Goal: Transaction & Acquisition: Obtain resource

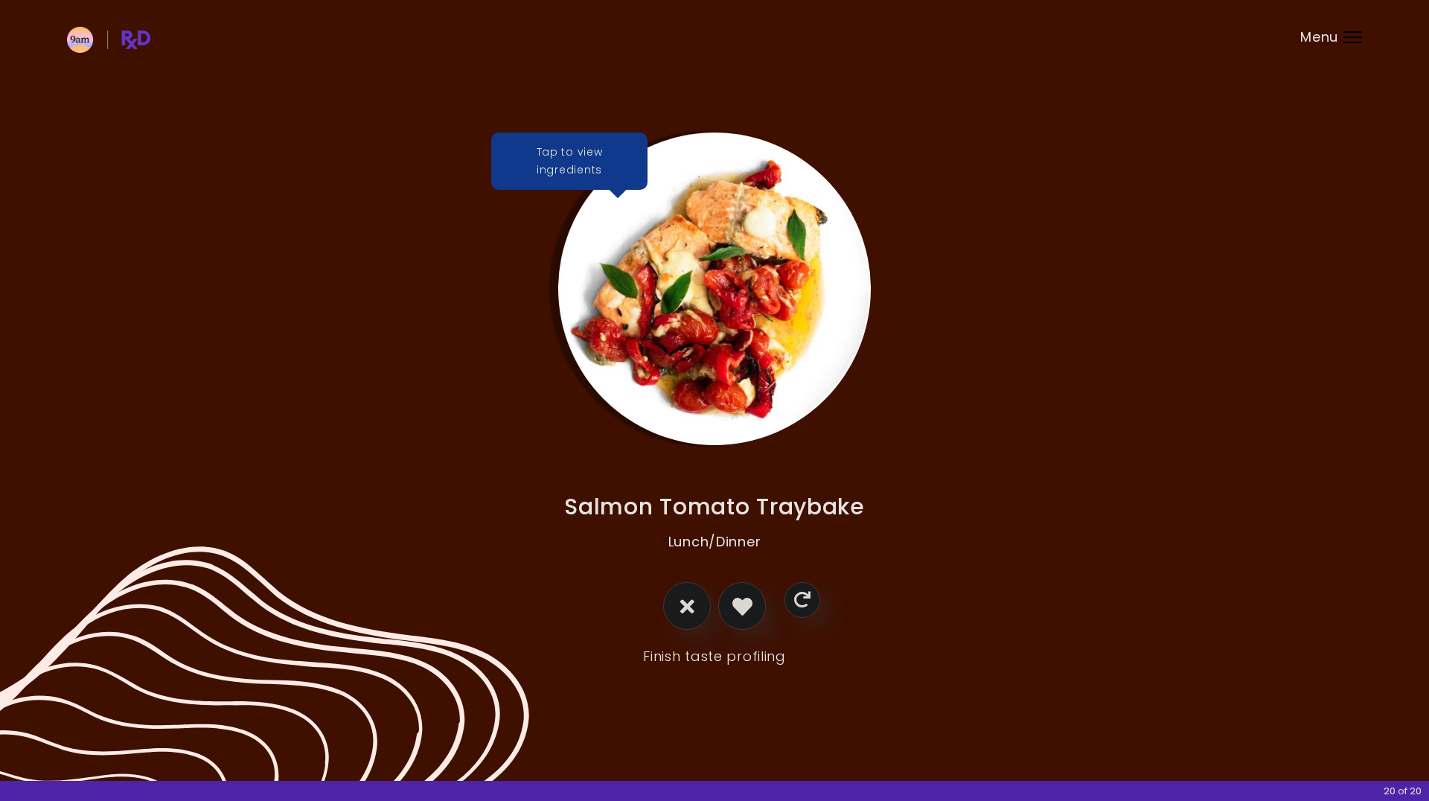
click at [698, 653] on link "Finish taste profiling" at bounding box center [714, 657] width 143 height 24
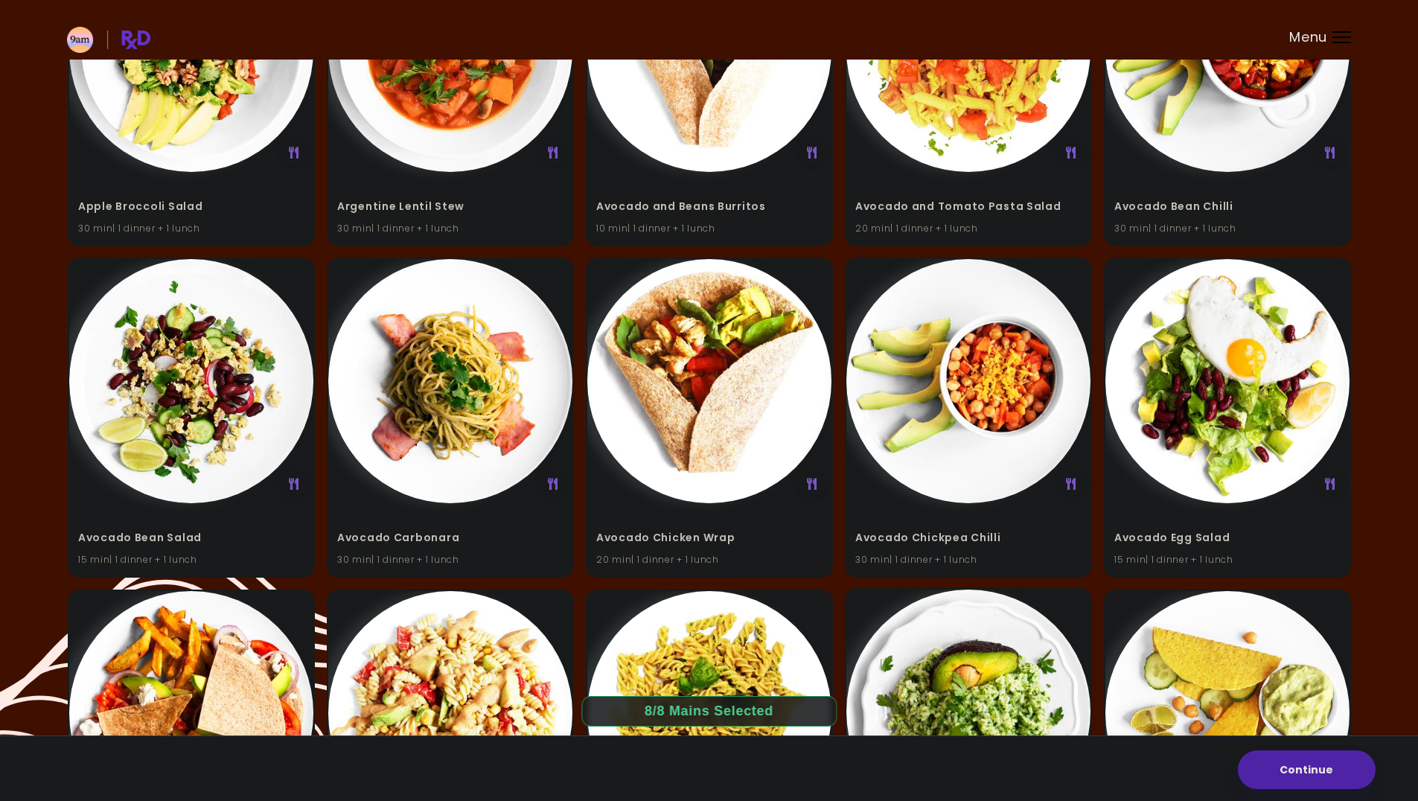
scroll to position [372, 0]
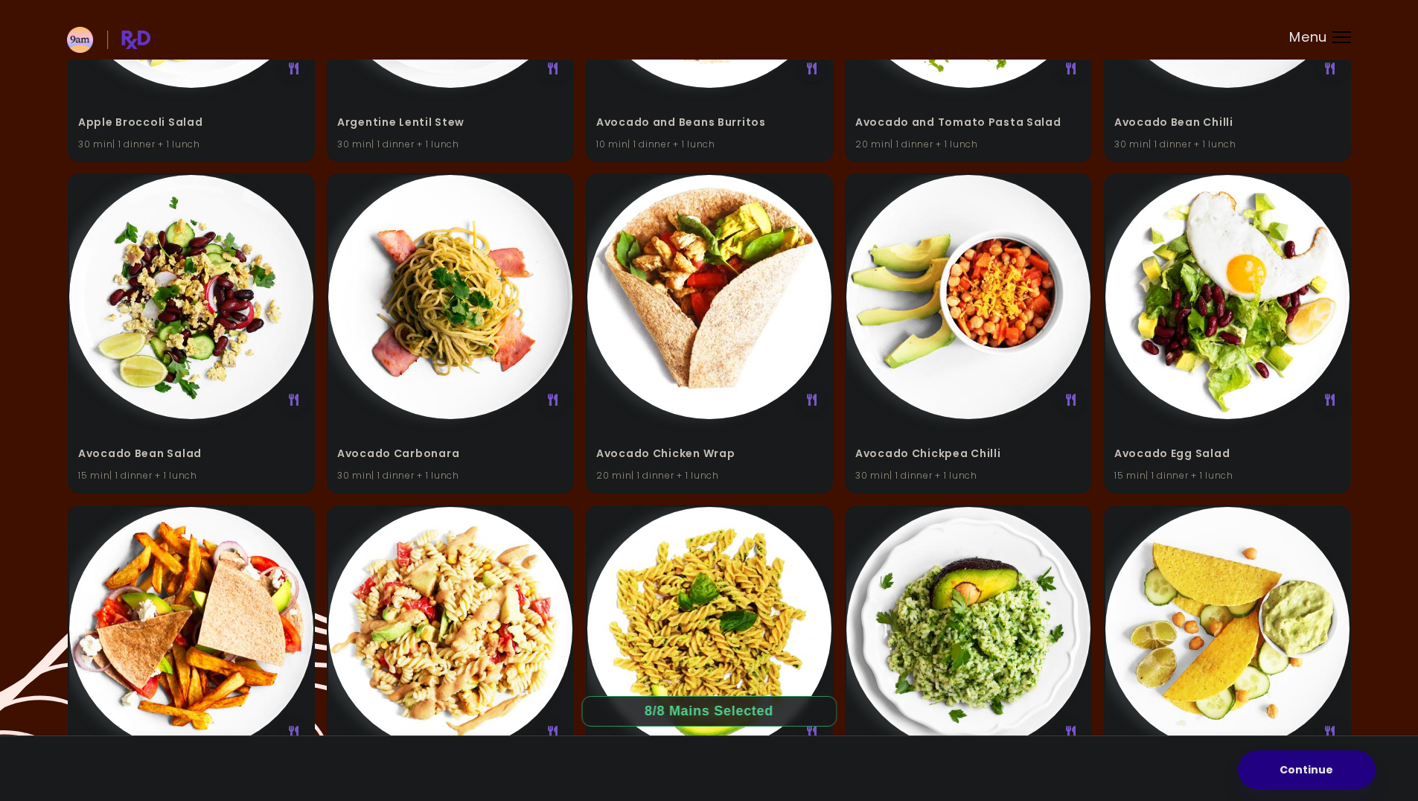
click at [1343, 775] on button "Continue" at bounding box center [1307, 769] width 138 height 39
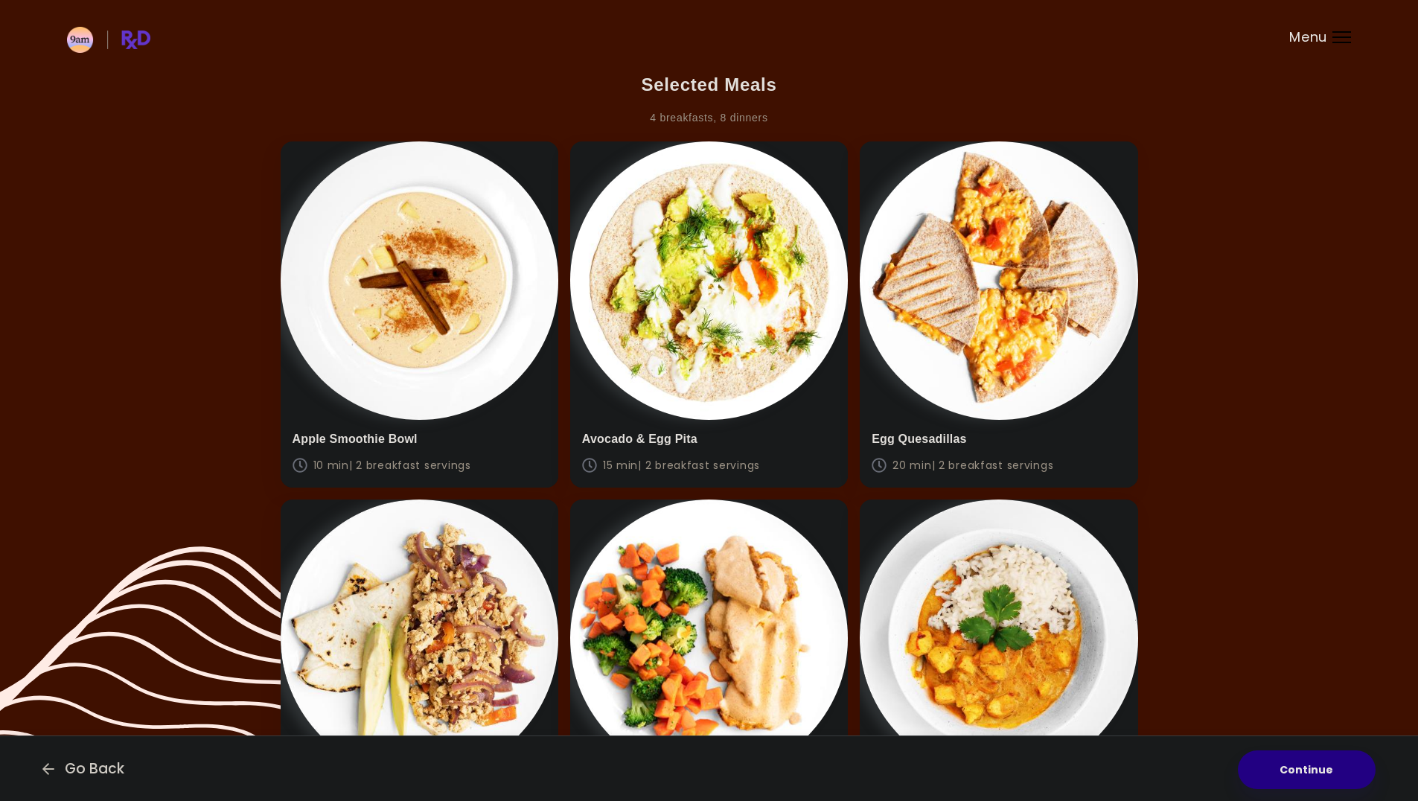
click at [1298, 776] on button "Continue" at bounding box center [1307, 769] width 138 height 39
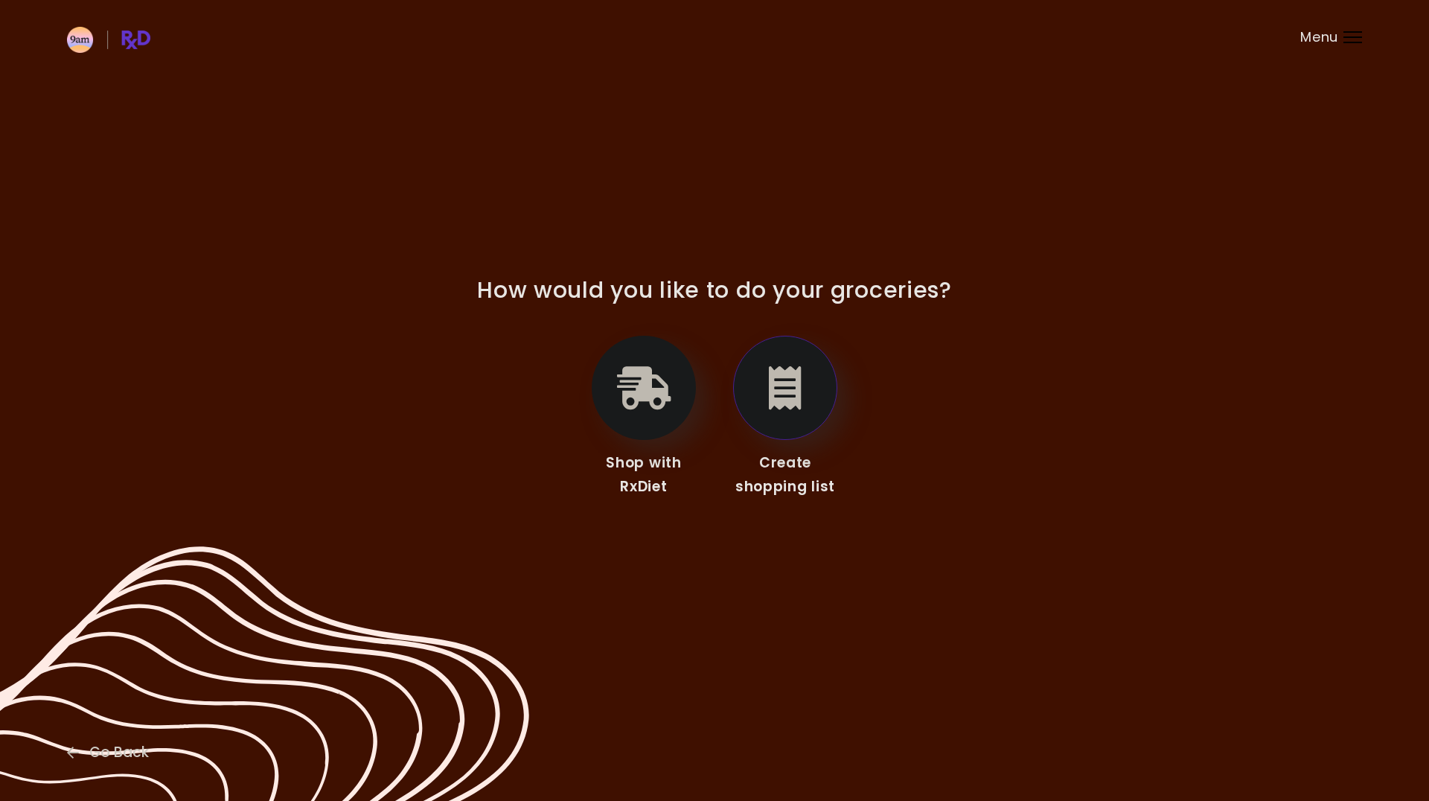
click at [784, 397] on icon "button" at bounding box center [785, 387] width 33 height 43
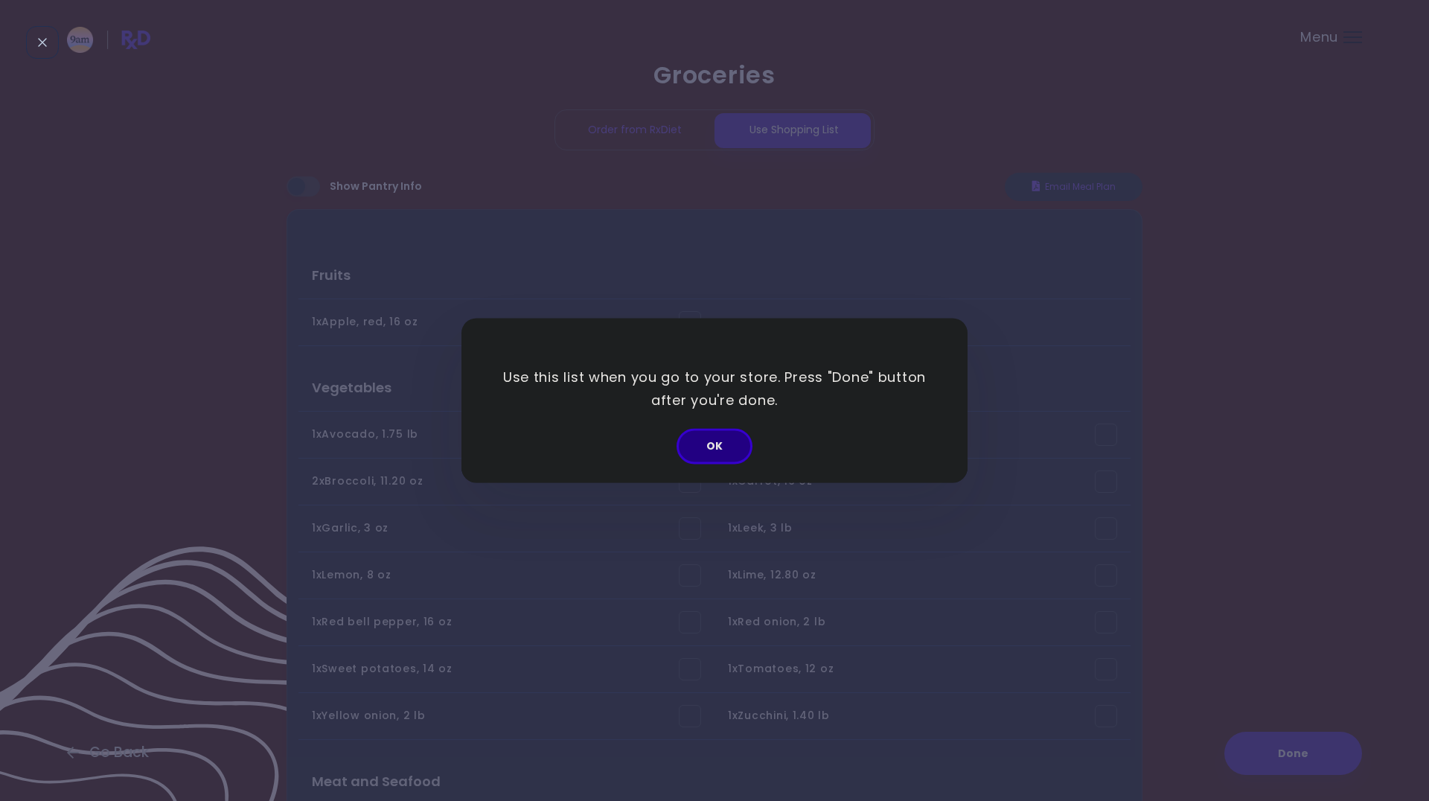
click at [704, 451] on button "OK" at bounding box center [715, 447] width 76 height 36
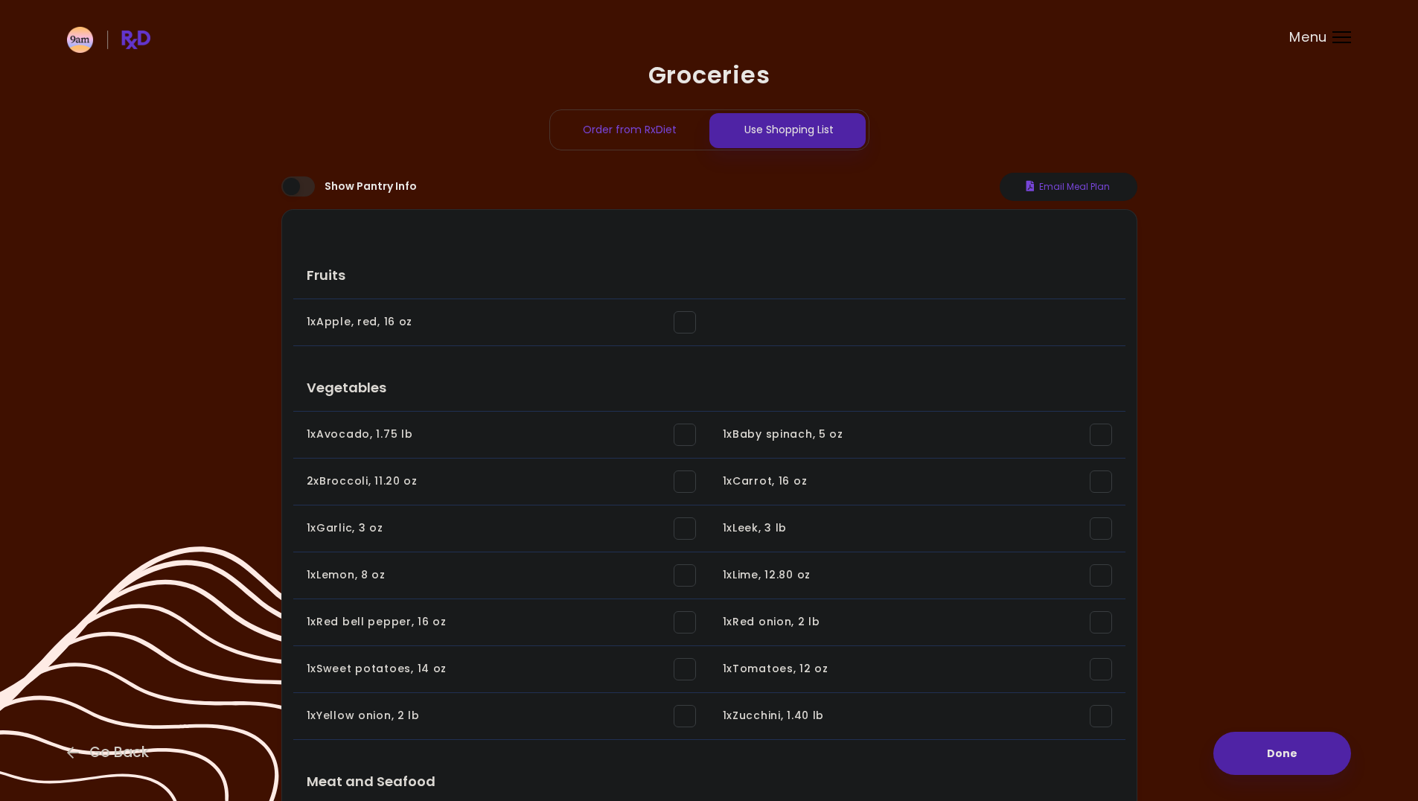
click at [636, 136] on div "Order from RxDiet" at bounding box center [629, 129] width 159 height 39
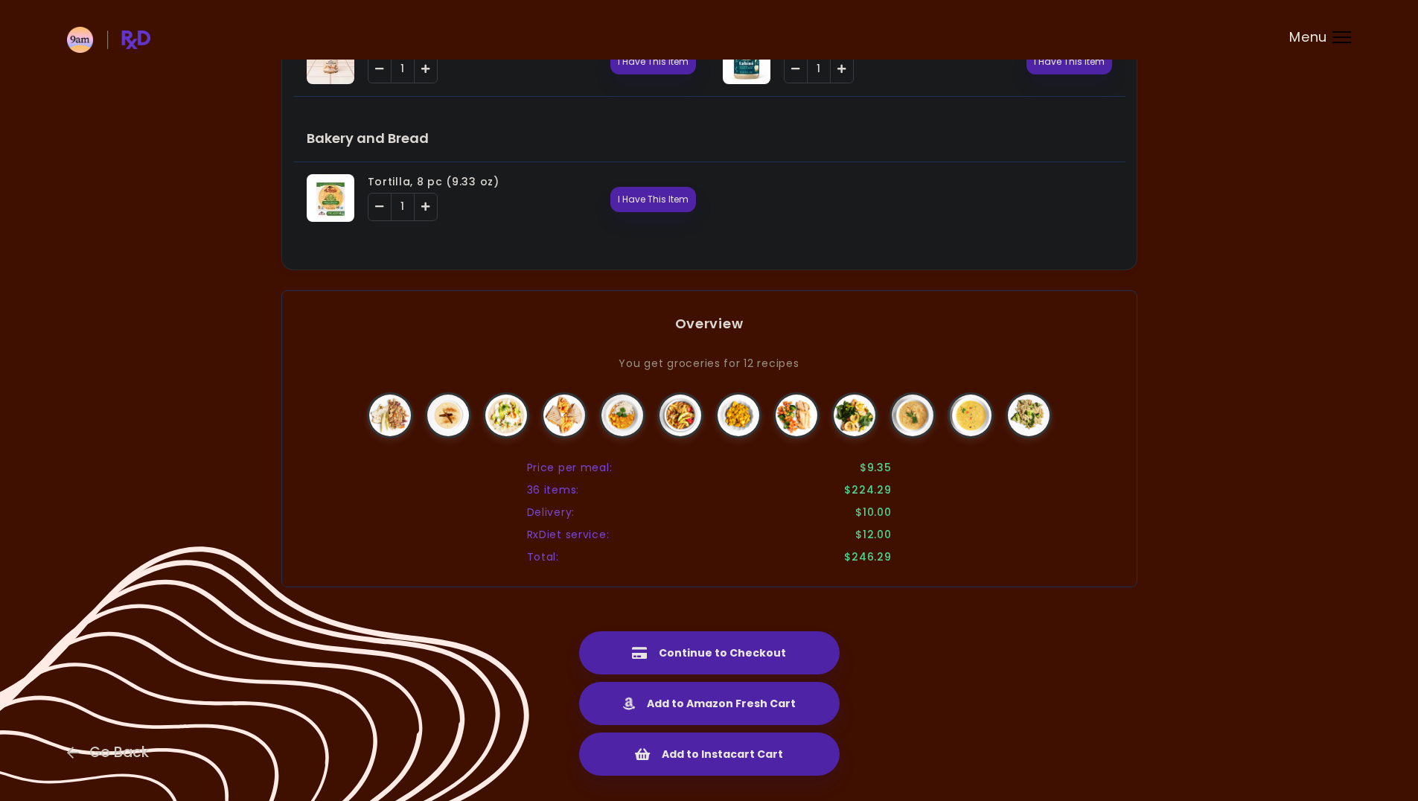
scroll to position [2356, 0]
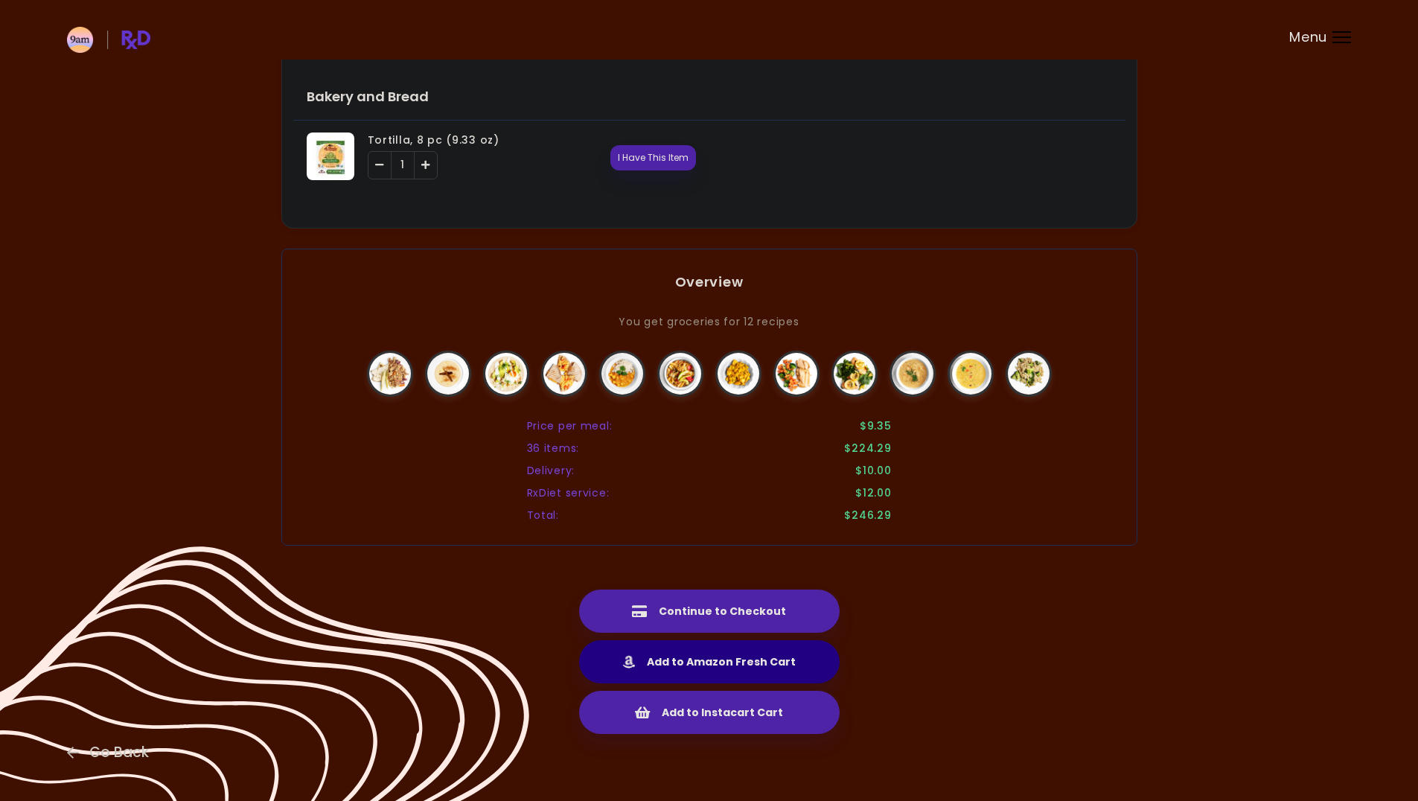
click at [723, 663] on button "Add to Amazon Fresh Cart" at bounding box center [709, 661] width 260 height 43
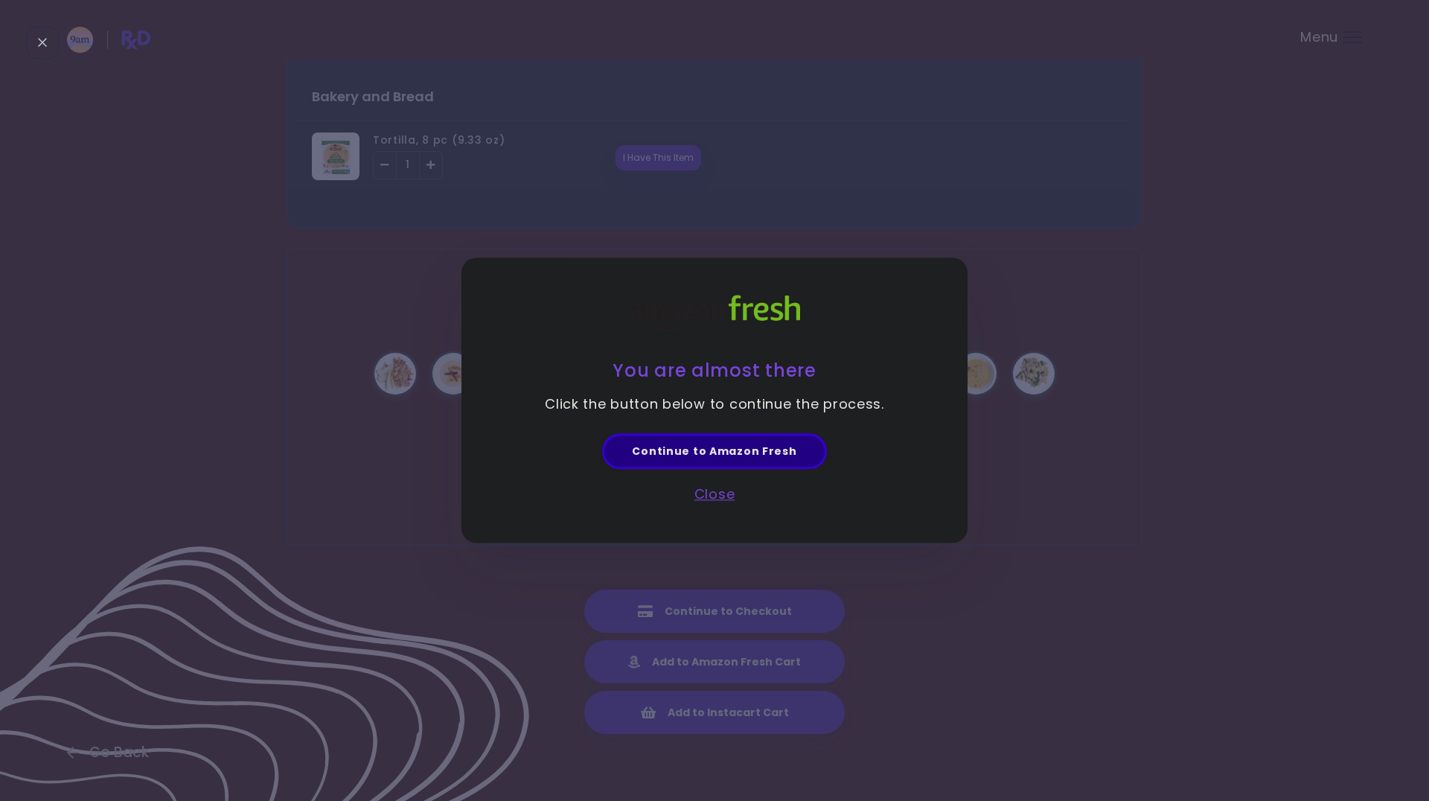
click at [700, 449] on link "Continue to Amazon Fresh" at bounding box center [714, 451] width 224 height 36
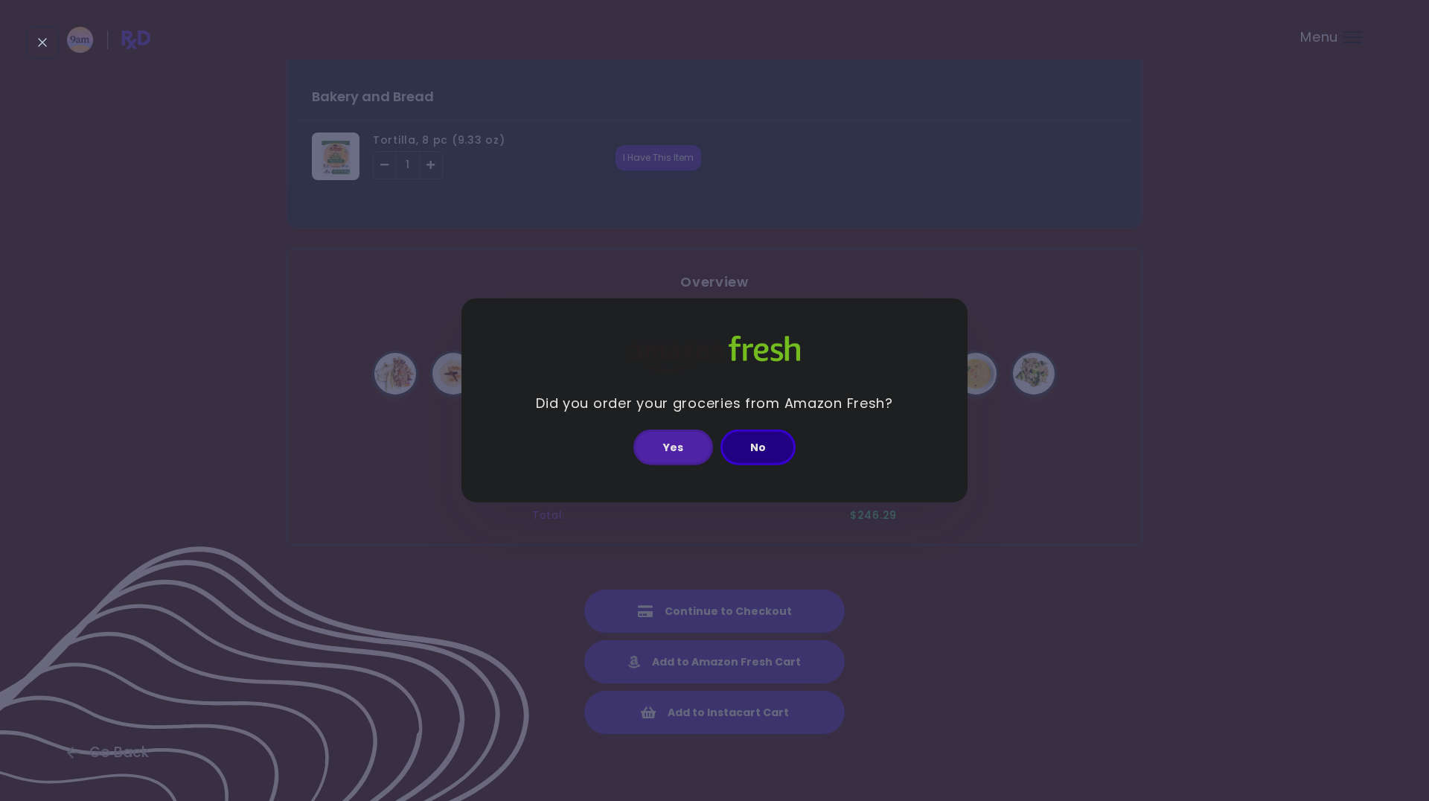
click at [742, 445] on button "No" at bounding box center [757, 447] width 75 height 36
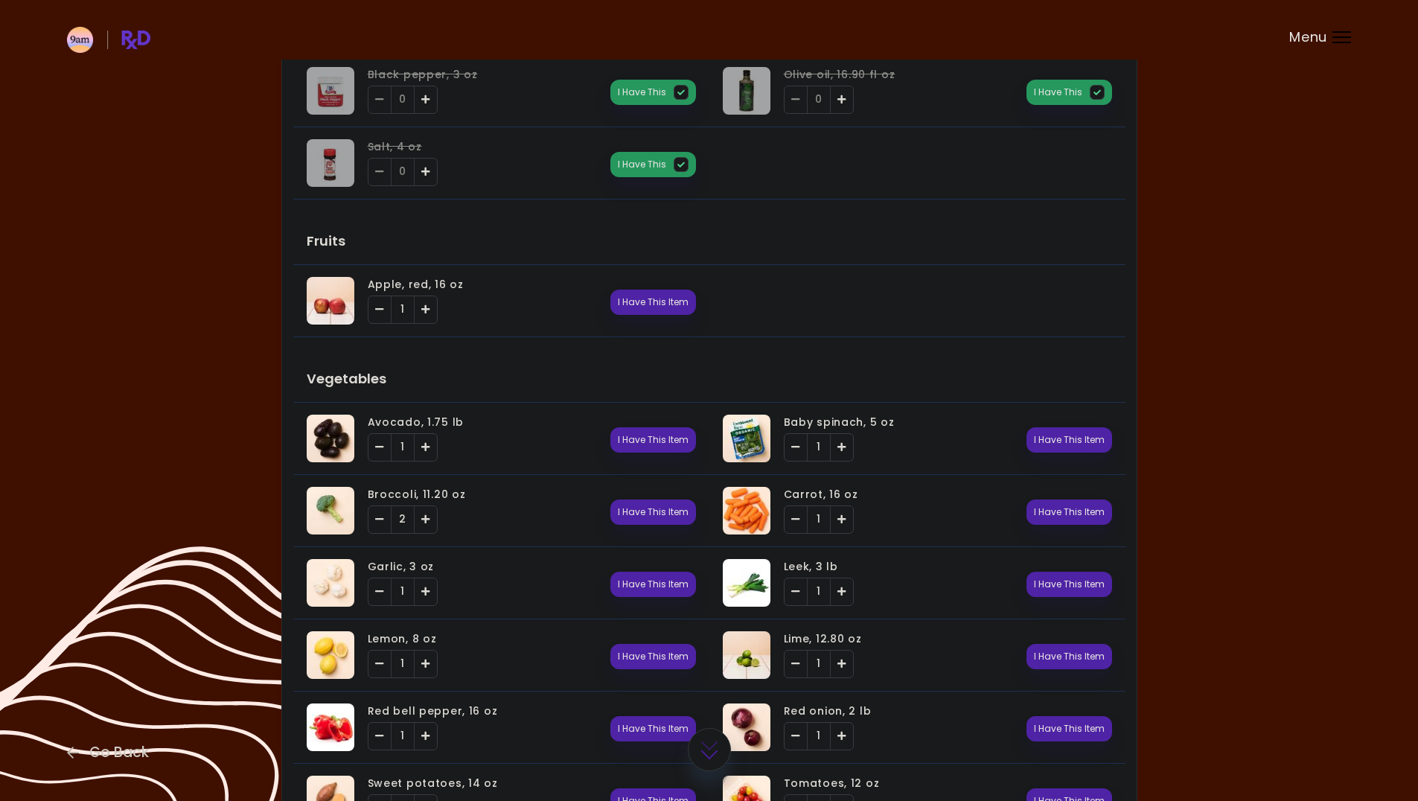
scroll to position [0, 0]
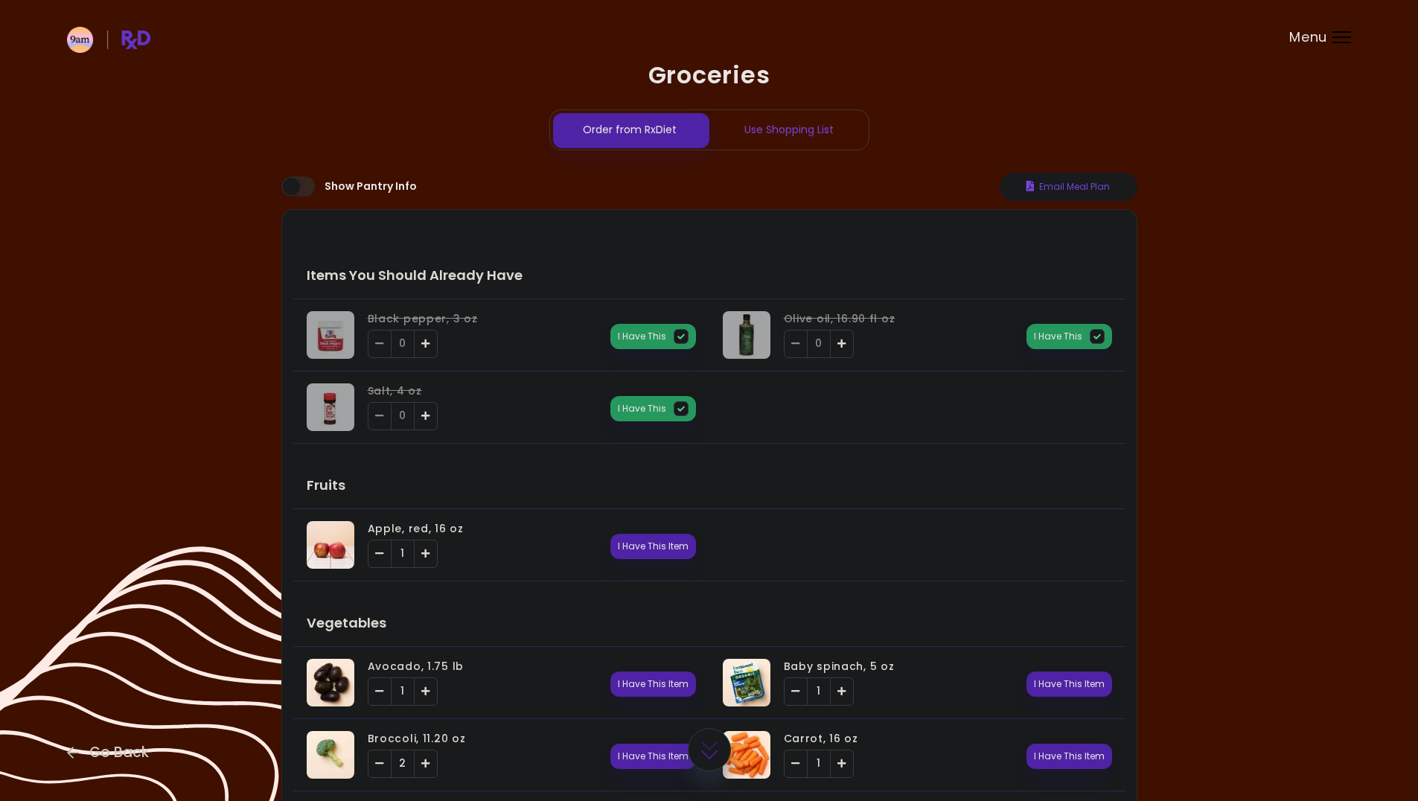
click at [773, 132] on div "Use Shopping List" at bounding box center [788, 129] width 159 height 39
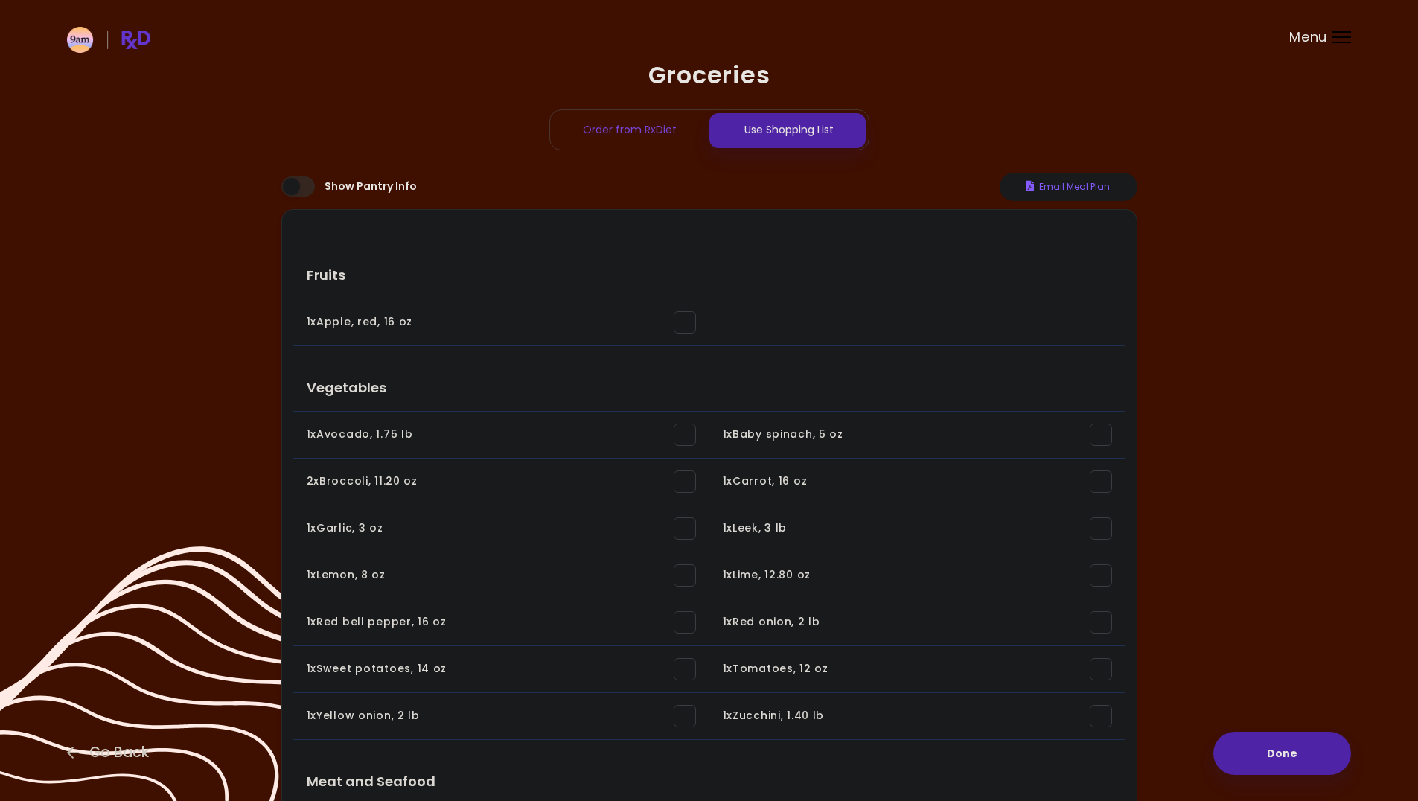
click at [1053, 187] on button "Email Meal Plan" at bounding box center [1069, 187] width 138 height 28
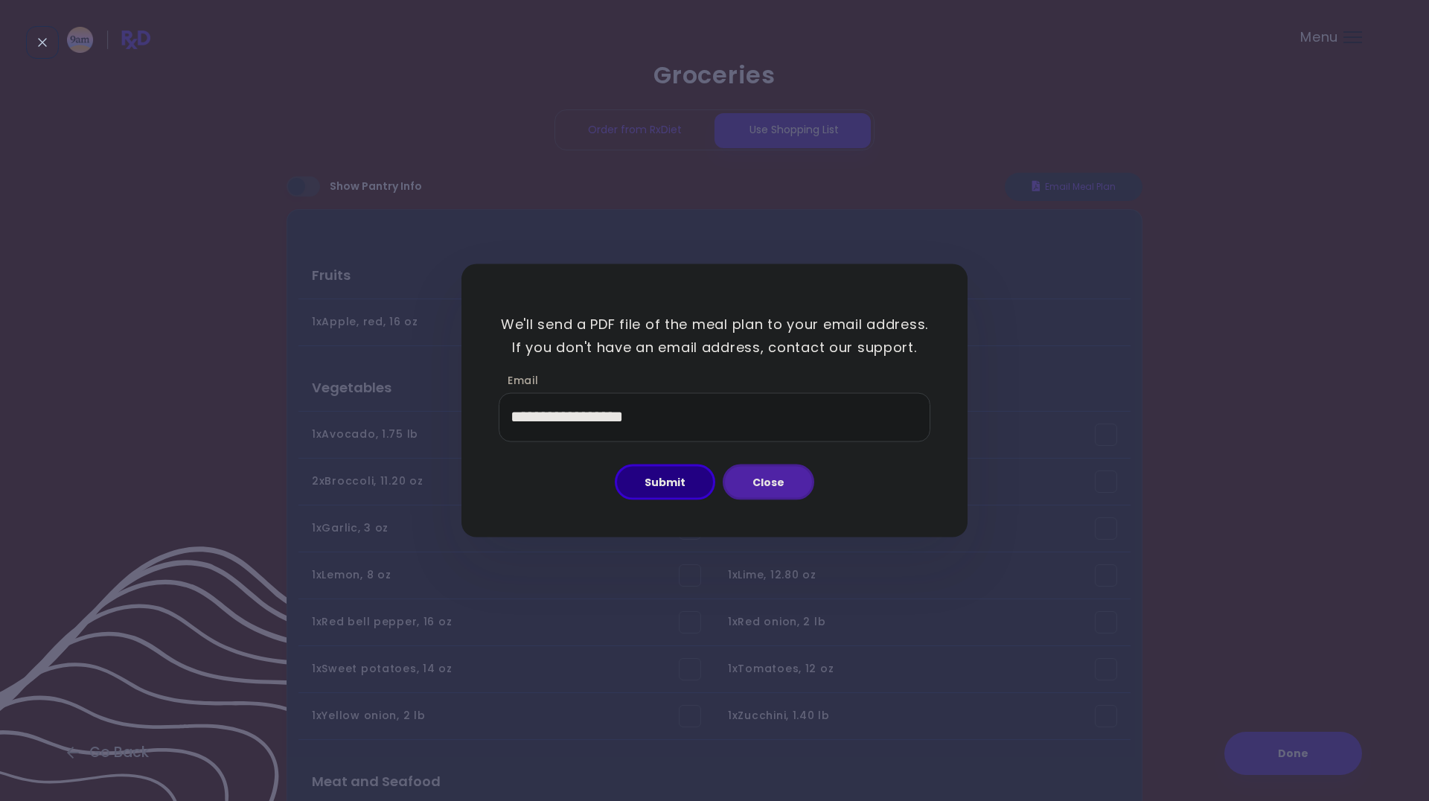
click at [665, 488] on button "Submit" at bounding box center [665, 482] width 100 height 36
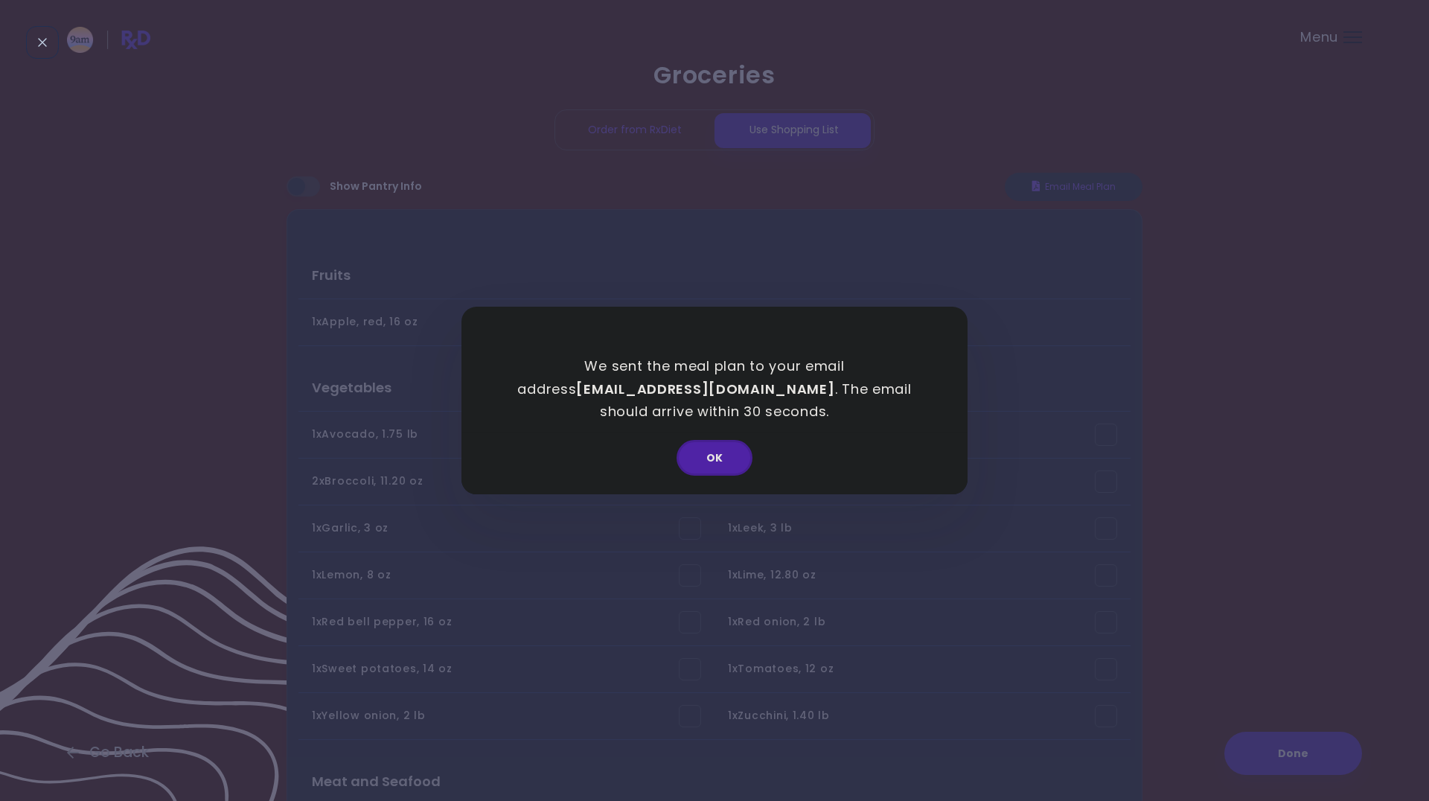
click at [711, 447] on button "OK" at bounding box center [715, 458] width 76 height 36
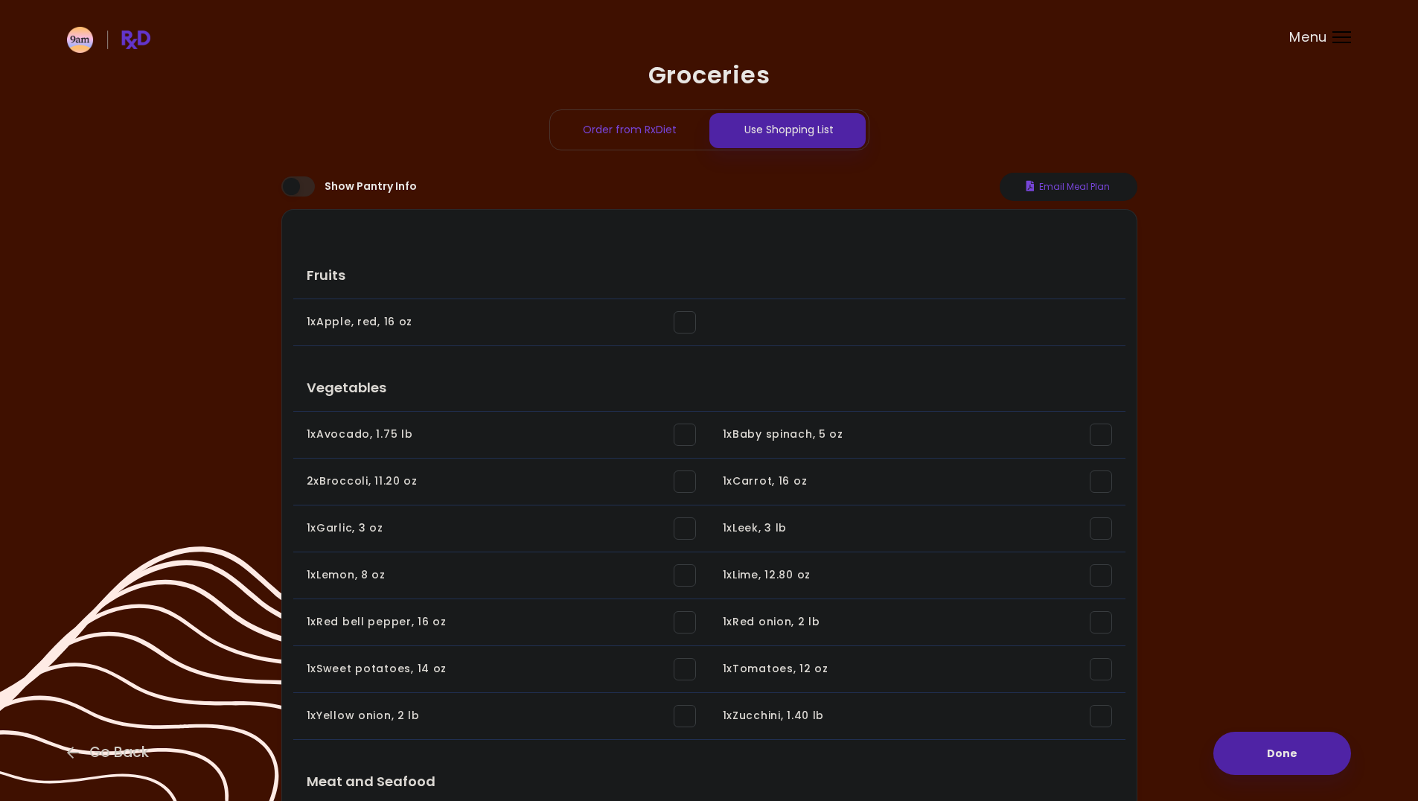
click at [1337, 39] on div "Menu" at bounding box center [1341, 37] width 19 height 12
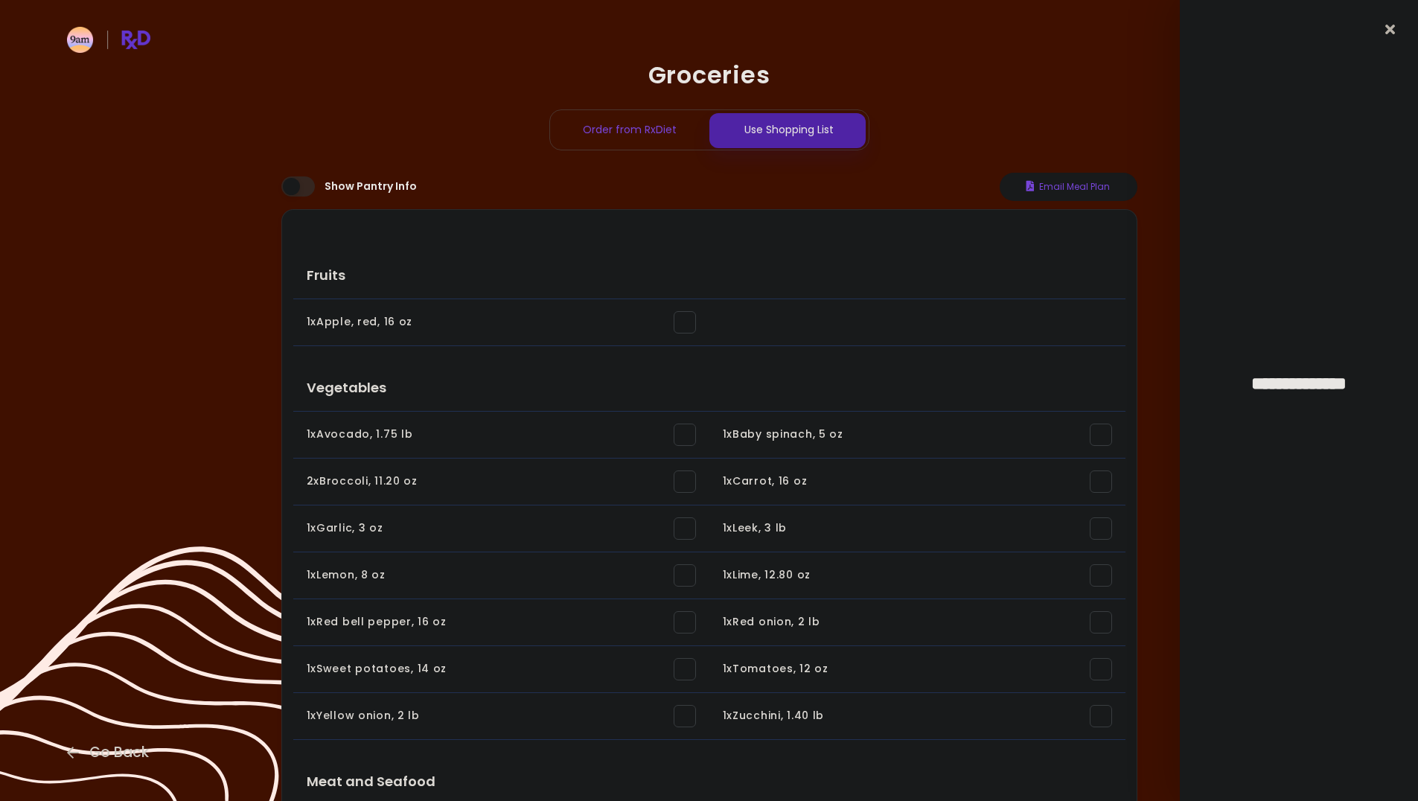
click at [1392, 20] on div "**********" at bounding box center [1299, 400] width 238 height 801
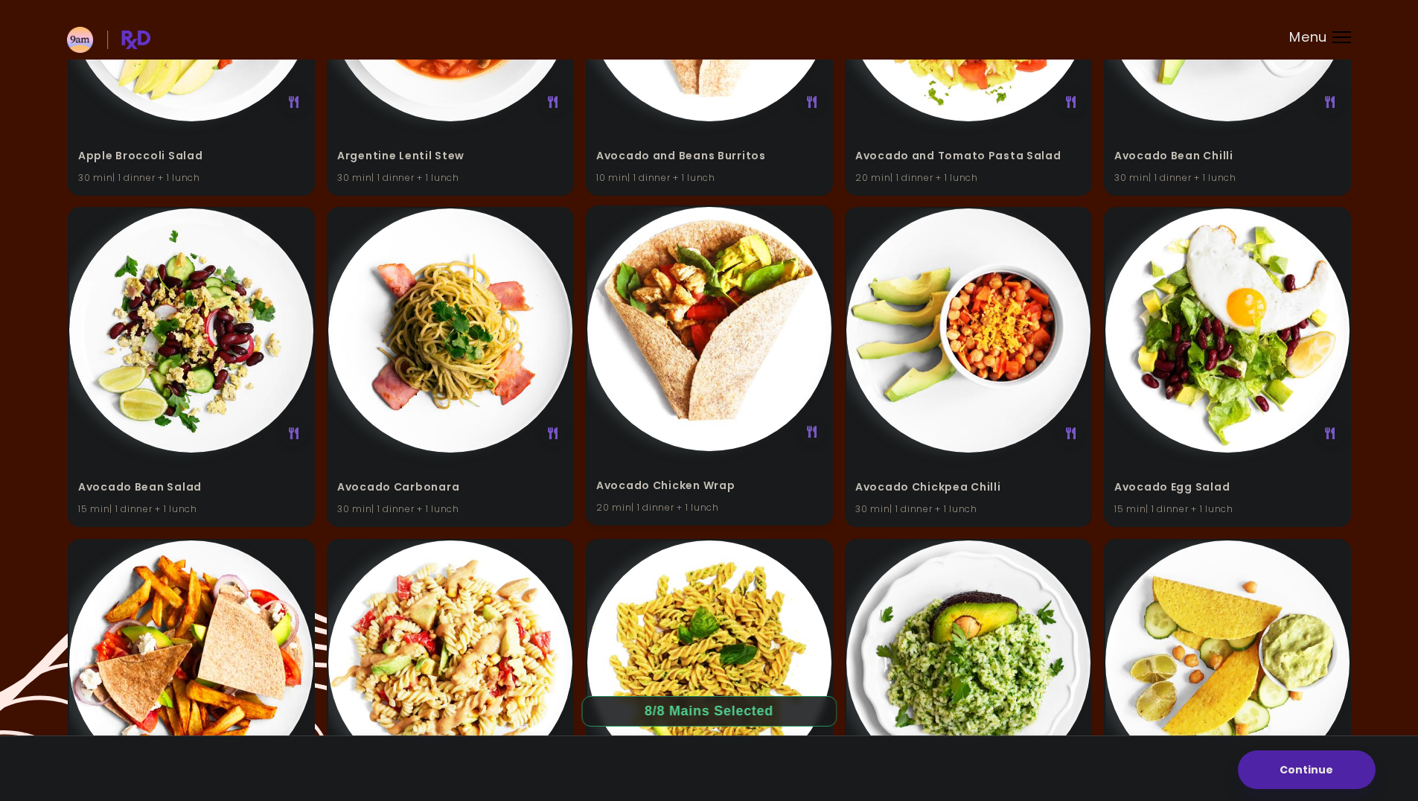
scroll to position [595, 0]
